Goal: Transaction & Acquisition: Purchase product/service

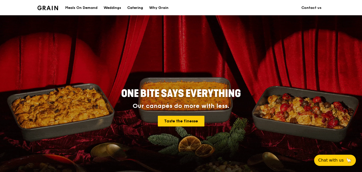
click at [132, 8] on div "Catering" at bounding box center [135, 7] width 16 height 15
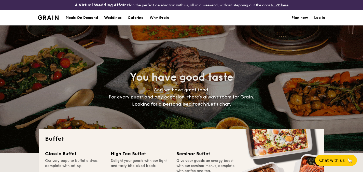
select select
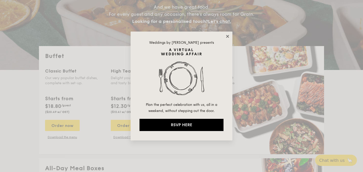
click at [226, 36] on icon at bounding box center [227, 36] width 5 height 5
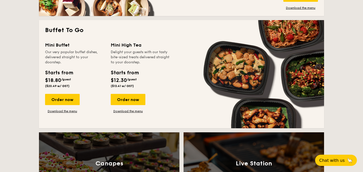
scroll to position [321, 0]
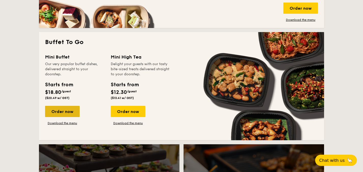
click at [67, 112] on div "Order now" at bounding box center [62, 111] width 35 height 11
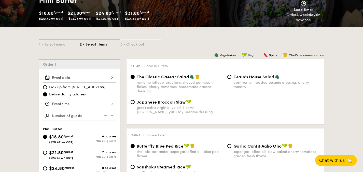
scroll to position [95, 0]
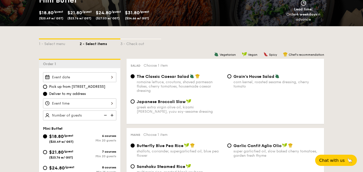
click at [102, 76] on div at bounding box center [79, 77] width 73 height 10
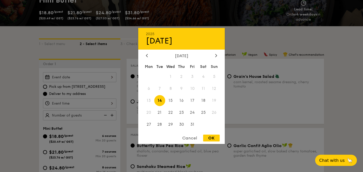
click at [31, 67] on div at bounding box center [181, 86] width 363 height 172
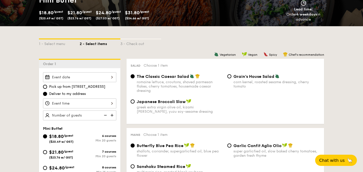
select select
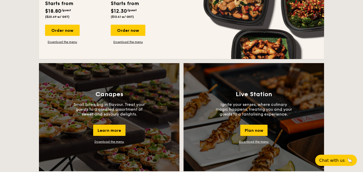
scroll to position [401, 0]
